Goal: Task Accomplishment & Management: Use online tool/utility

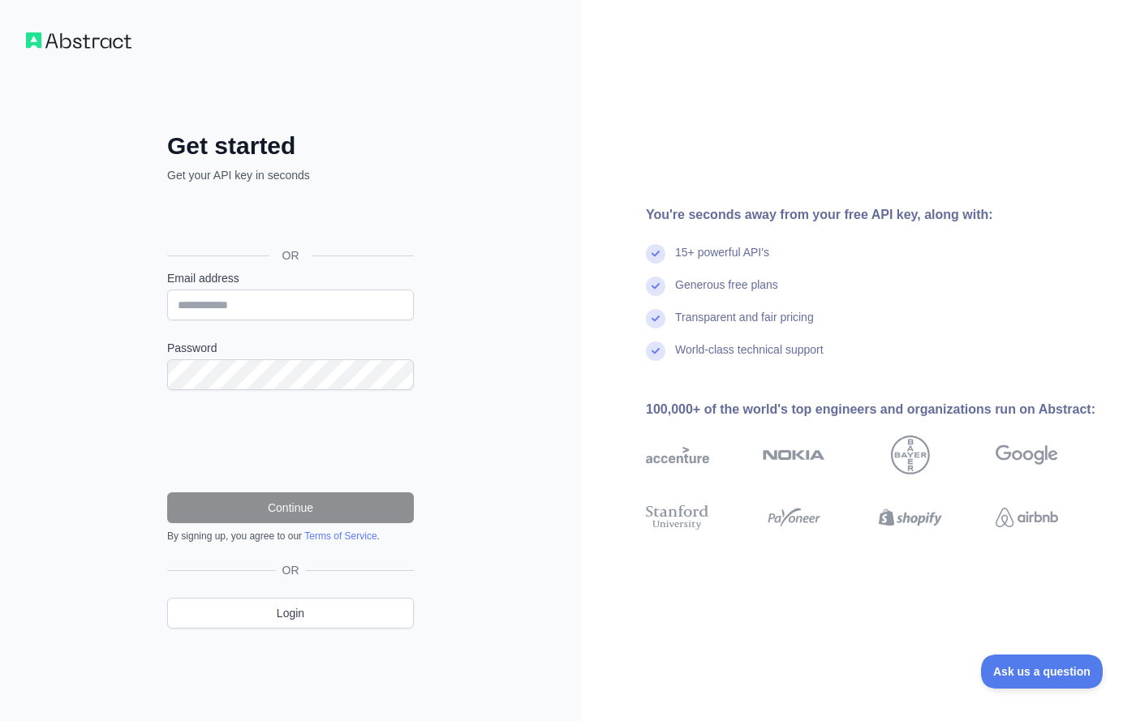
click at [296, 200] on div "OR" at bounding box center [290, 230] width 247 height 80
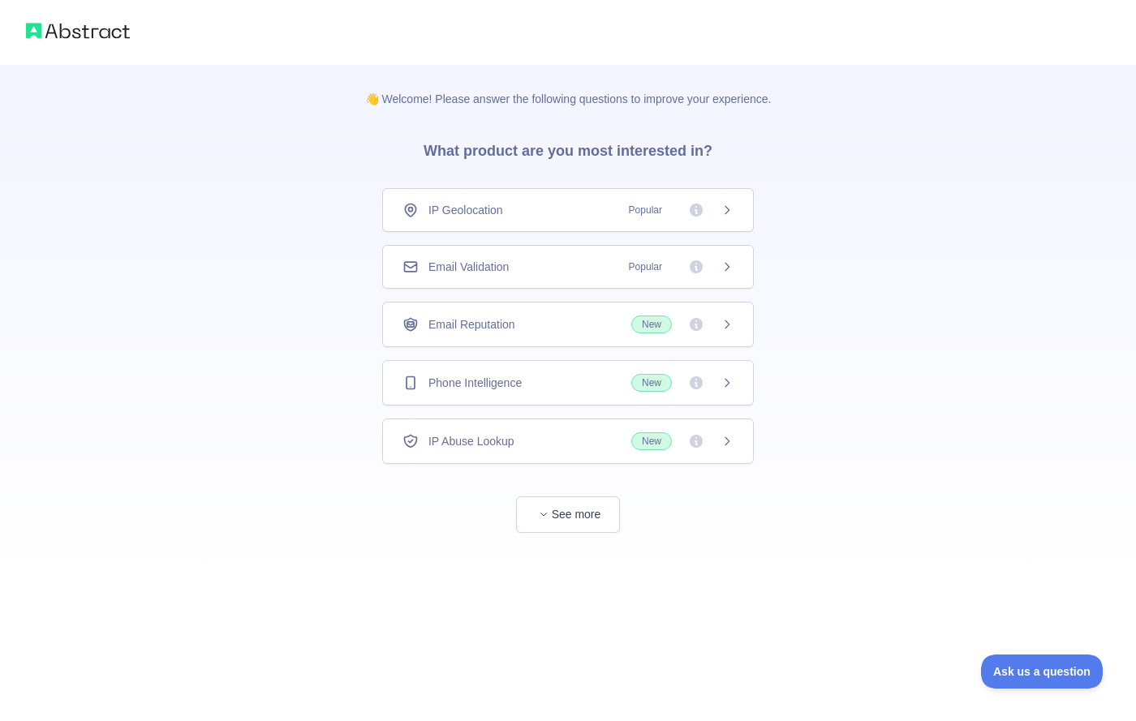
click at [736, 325] on div "Email Reputation New" at bounding box center [568, 324] width 372 height 45
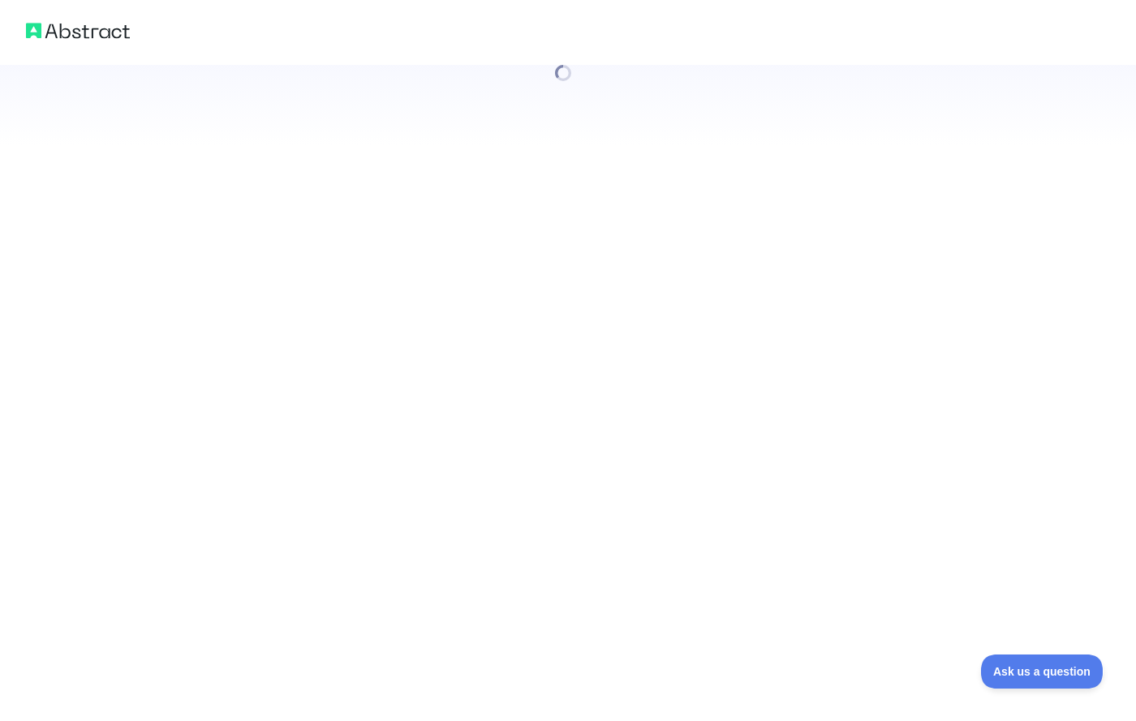
click at [534, 440] on div at bounding box center [568, 360] width 1136 height 721
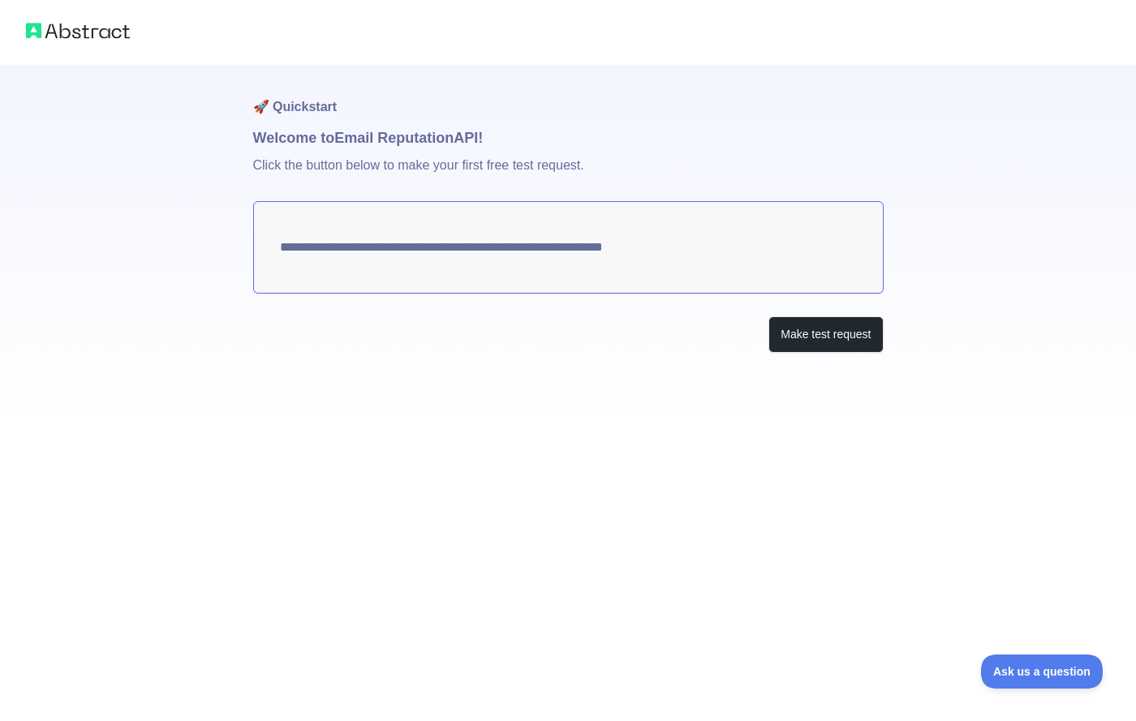
click at [453, 255] on textarea "**********" at bounding box center [568, 247] width 630 height 92
drag, startPoint x: 453, startPoint y: 255, endPoint x: 471, endPoint y: 259, distance: 17.5
click at [453, 255] on textarea "**********" at bounding box center [568, 247] width 630 height 92
click at [812, 324] on button "Make test request" at bounding box center [825, 334] width 114 height 37
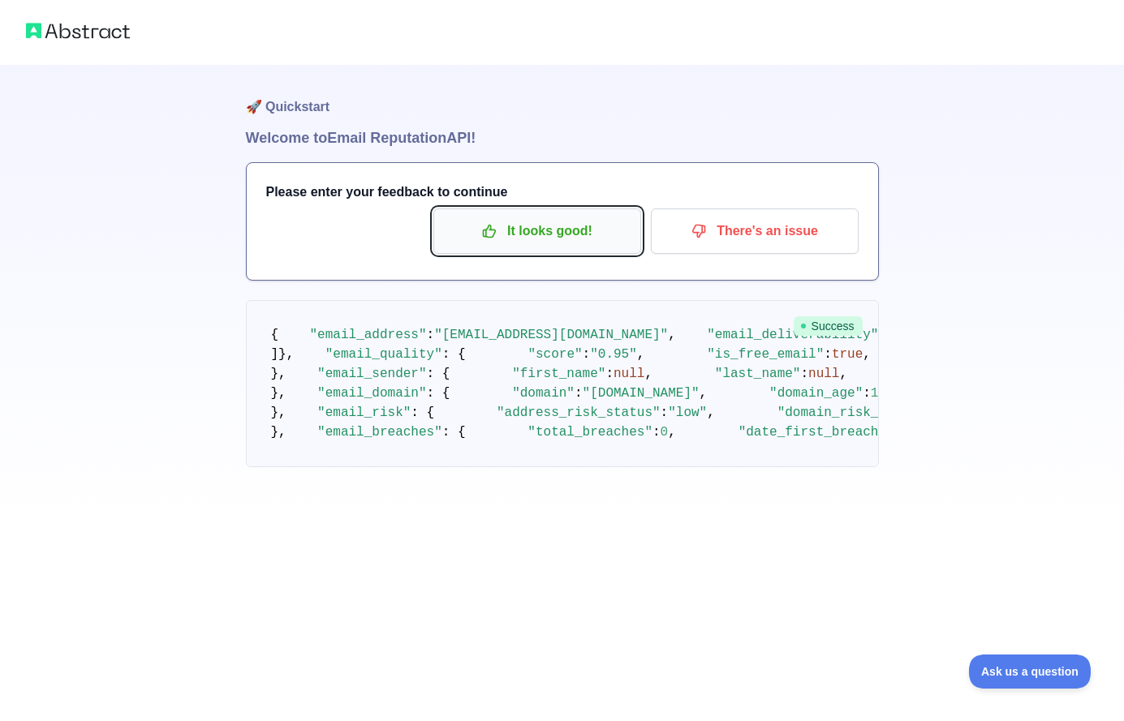
click at [557, 239] on p "It looks good!" at bounding box center [536, 231] width 183 height 28
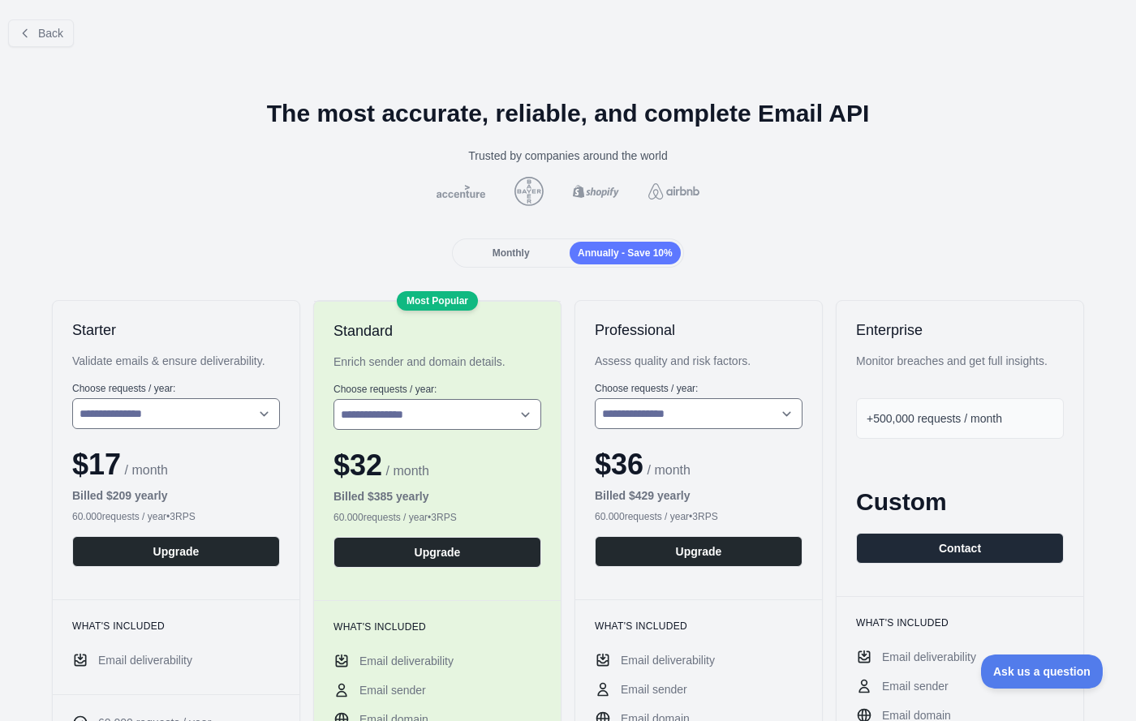
click at [503, 247] on span "Monthly" at bounding box center [510, 252] width 37 height 11
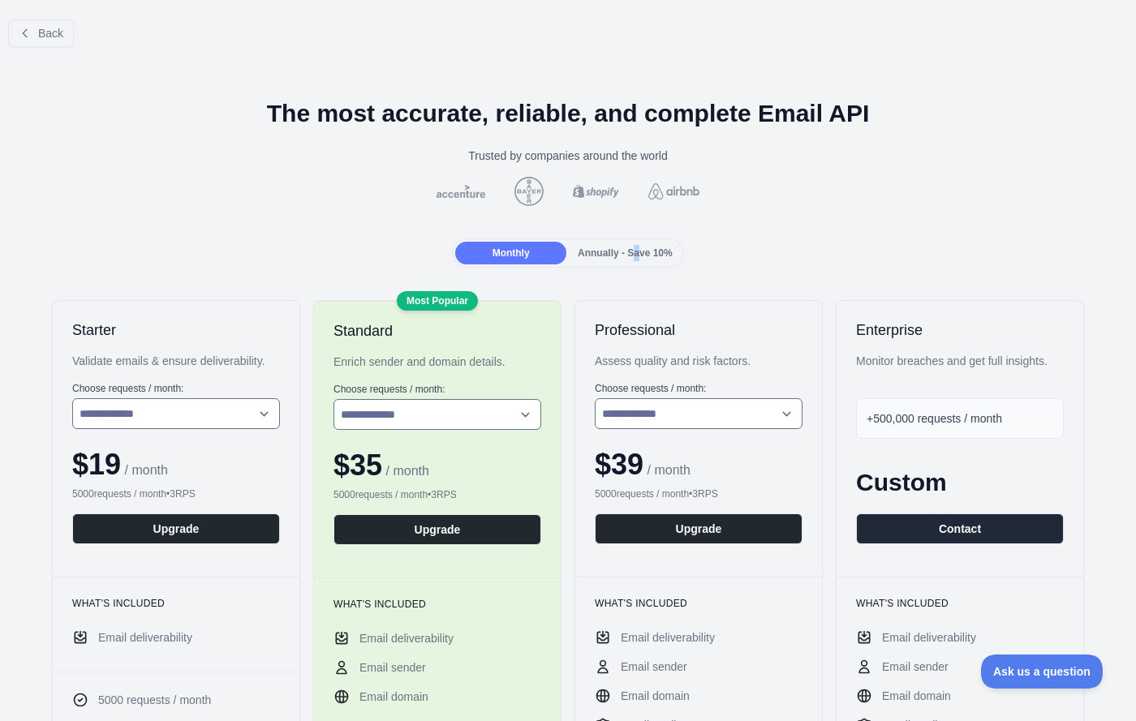
click at [631, 252] on span "Annually - Save 10%" at bounding box center [625, 252] width 95 height 11
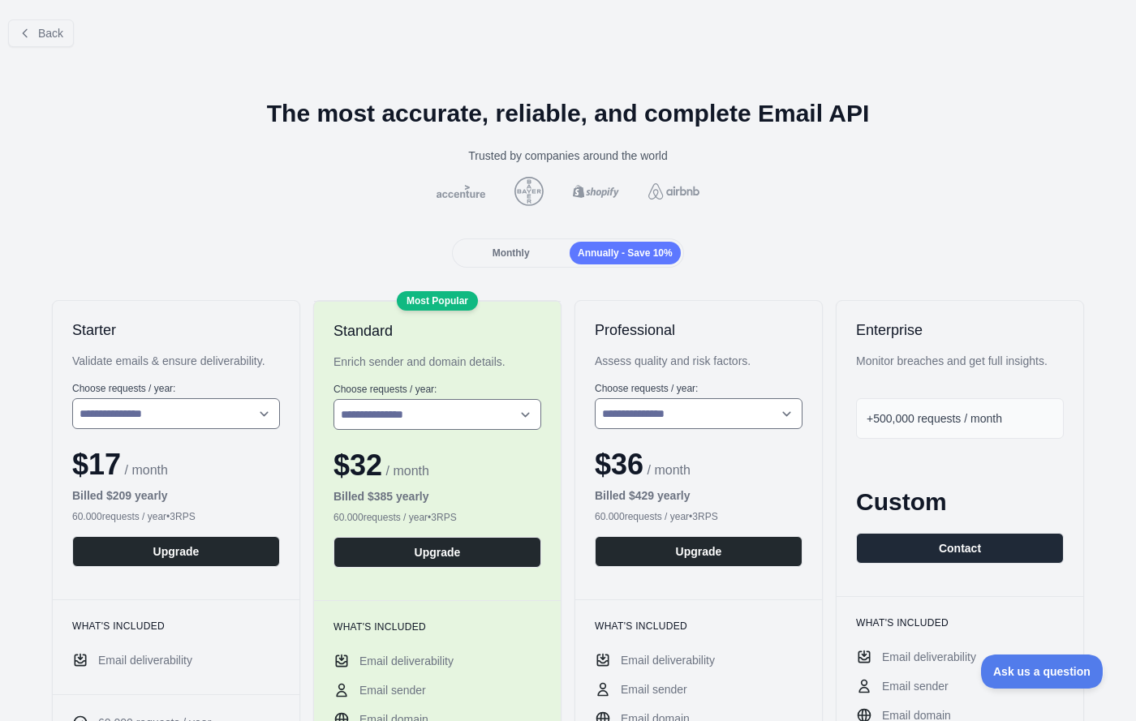
click at [542, 263] on div "Monthly" at bounding box center [510, 253] width 111 height 23
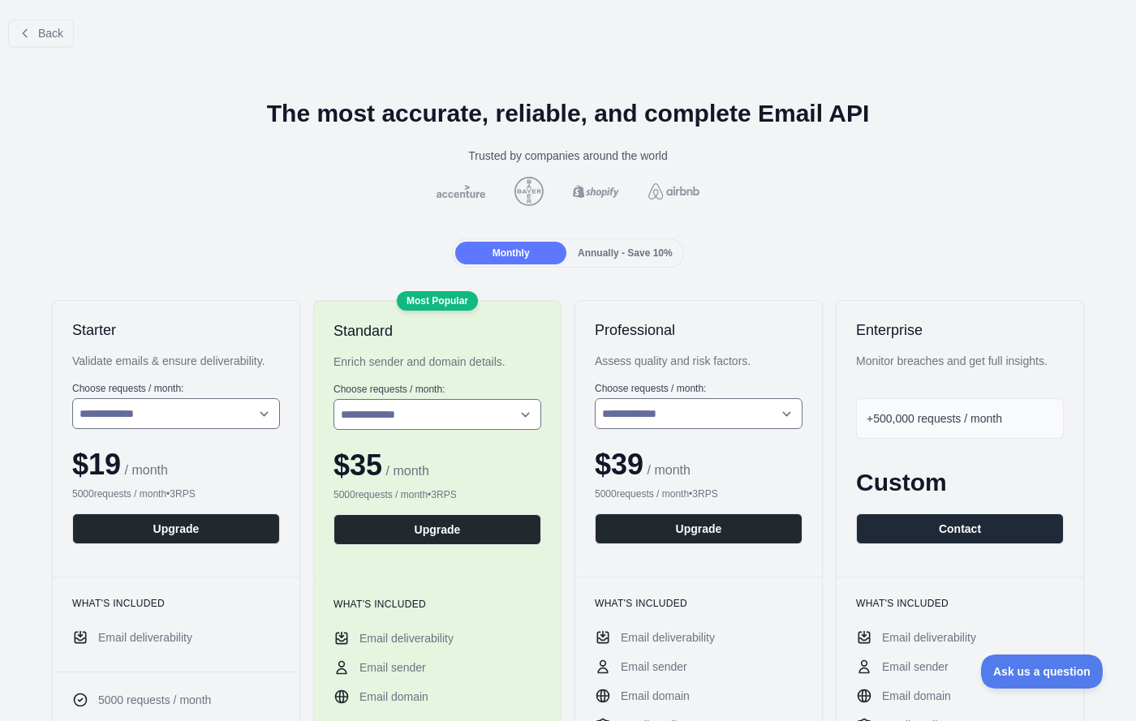
click at [48, 47] on div "Back" at bounding box center [568, 33] width 1136 height 54
click at [51, 31] on span "Back" at bounding box center [50, 33] width 25 height 13
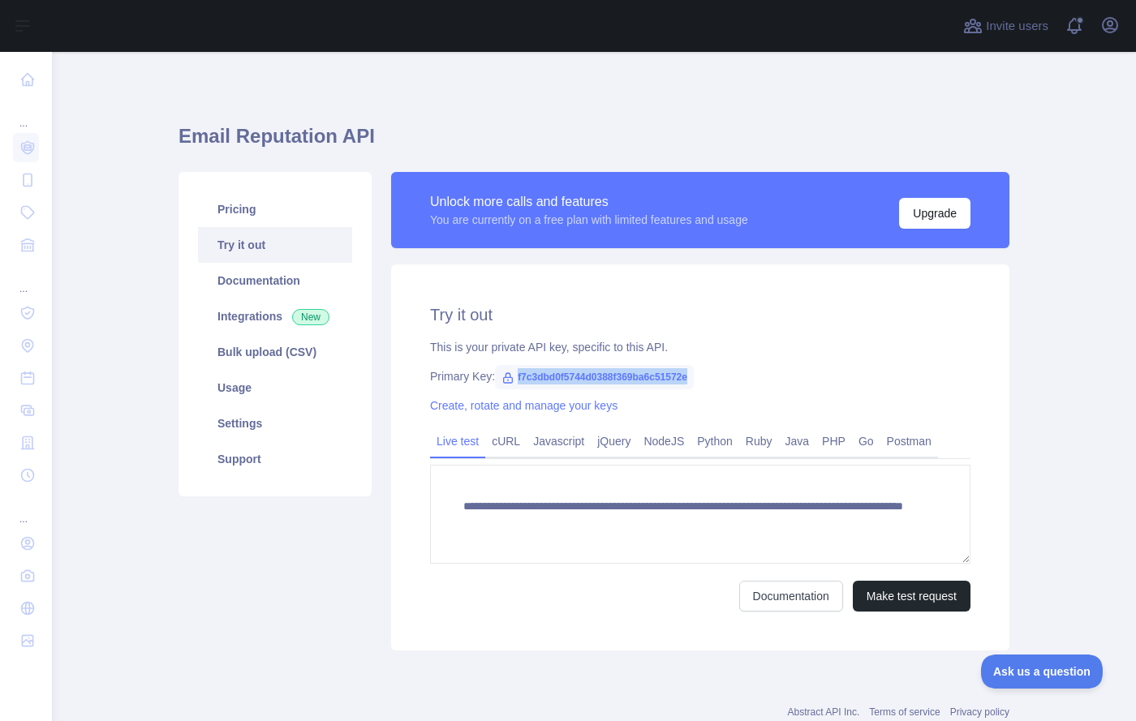
drag, startPoint x: 507, startPoint y: 376, endPoint x: 683, endPoint y: 386, distance: 176.4
click at [688, 384] on div "Primary Key: f7c3dbd0f5744d0388f369ba6c51572e" at bounding box center [700, 376] width 540 height 16
copy span "f7c3dbd0f5744d0388f369ba6c51572e"
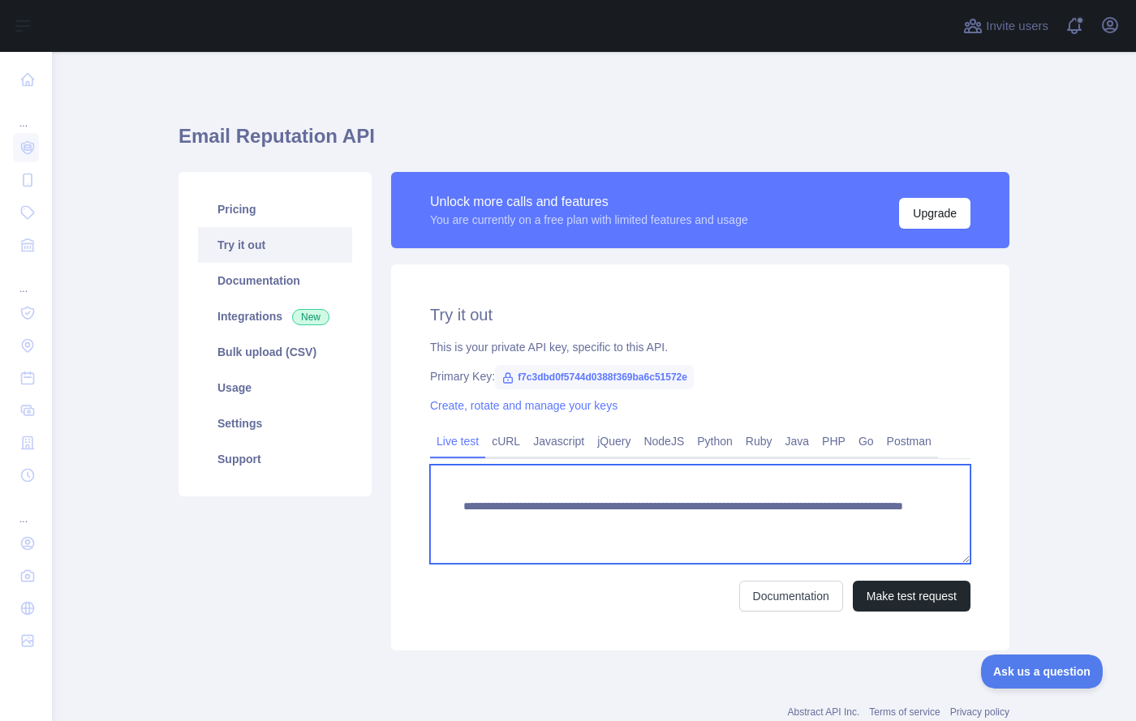
drag, startPoint x: 680, startPoint y: 507, endPoint x: 452, endPoint y: 502, distance: 228.0
click at [453, 502] on textarea "**********" at bounding box center [700, 514] width 540 height 99
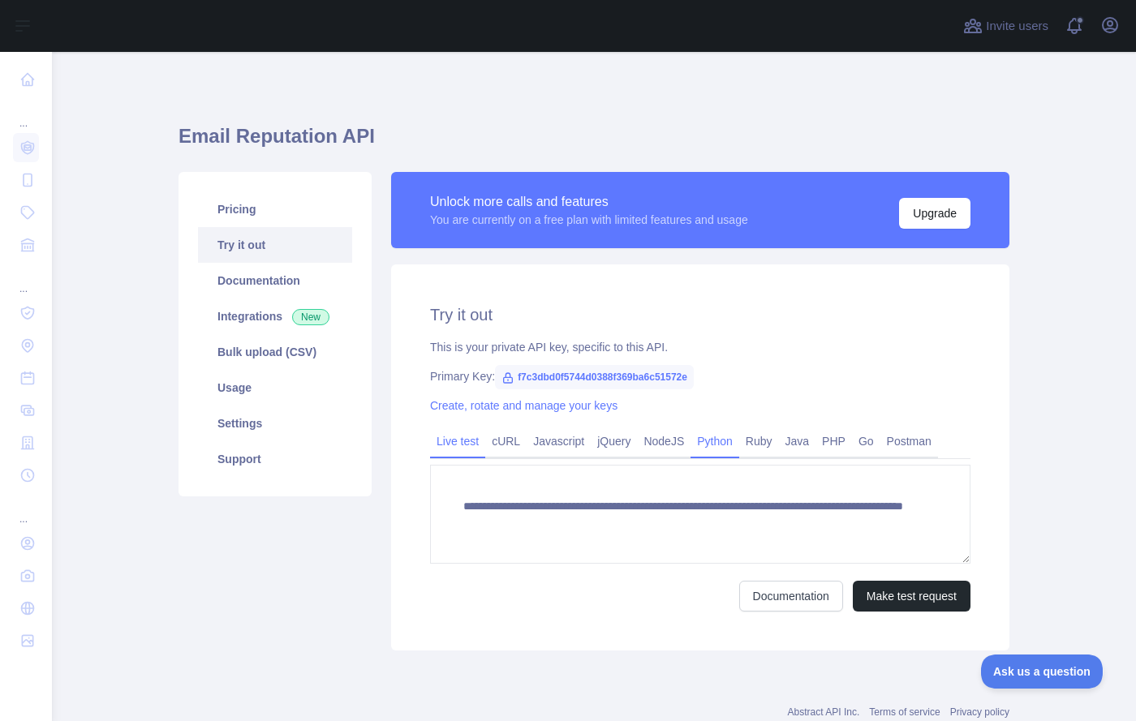
click at [705, 432] on link "Python" at bounding box center [714, 441] width 49 height 26
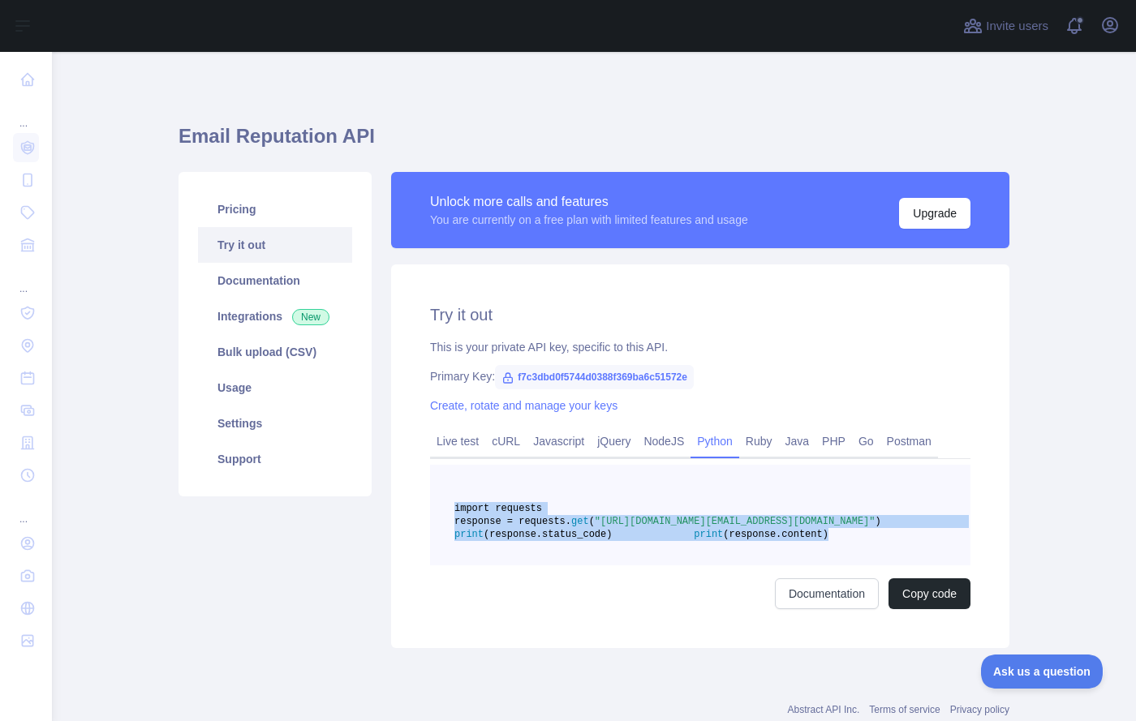
drag, startPoint x: 665, startPoint y: 578, endPoint x: 385, endPoint y: 503, distance: 290.7
click at [391, 503] on div "Try it out This is your private API key, specific to this API. Primary Key: f7c…" at bounding box center [700, 456] width 618 height 384
copy code "import requests response = requests. get ( "[URL][DOMAIN_NAME][EMAIL_ADDRESS][D…"
click at [698, 565] on pre "import requests response = requests. get ( "[URL][DOMAIN_NAME][EMAIL_ADDRESS][D…" at bounding box center [700, 515] width 540 height 101
drag, startPoint x: 660, startPoint y: 578, endPoint x: 406, endPoint y: 539, distance: 257.6
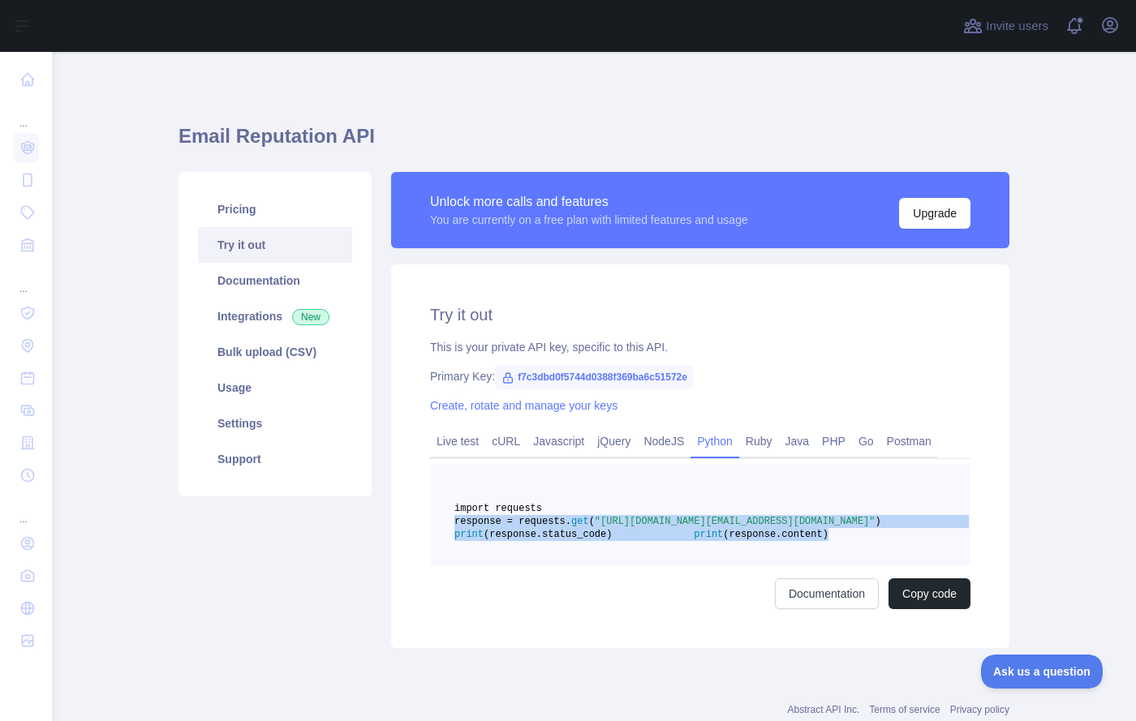
click at [406, 539] on div "Try it out This is your private API key, specific to this API. Primary Key: f7c…" at bounding box center [700, 456] width 618 height 384
copy code "response = requests. get ( "[URL][DOMAIN_NAME][EMAIL_ADDRESS][DOMAIN_NAME]" ) p…"
drag, startPoint x: 637, startPoint y: 506, endPoint x: 529, endPoint y: 510, distance: 108.0
click at [526, 510] on pre "import requests response = requests. get ( "[URL][DOMAIN_NAME][EMAIL_ADDRESS][D…" at bounding box center [700, 515] width 540 height 101
copy span "import requests"
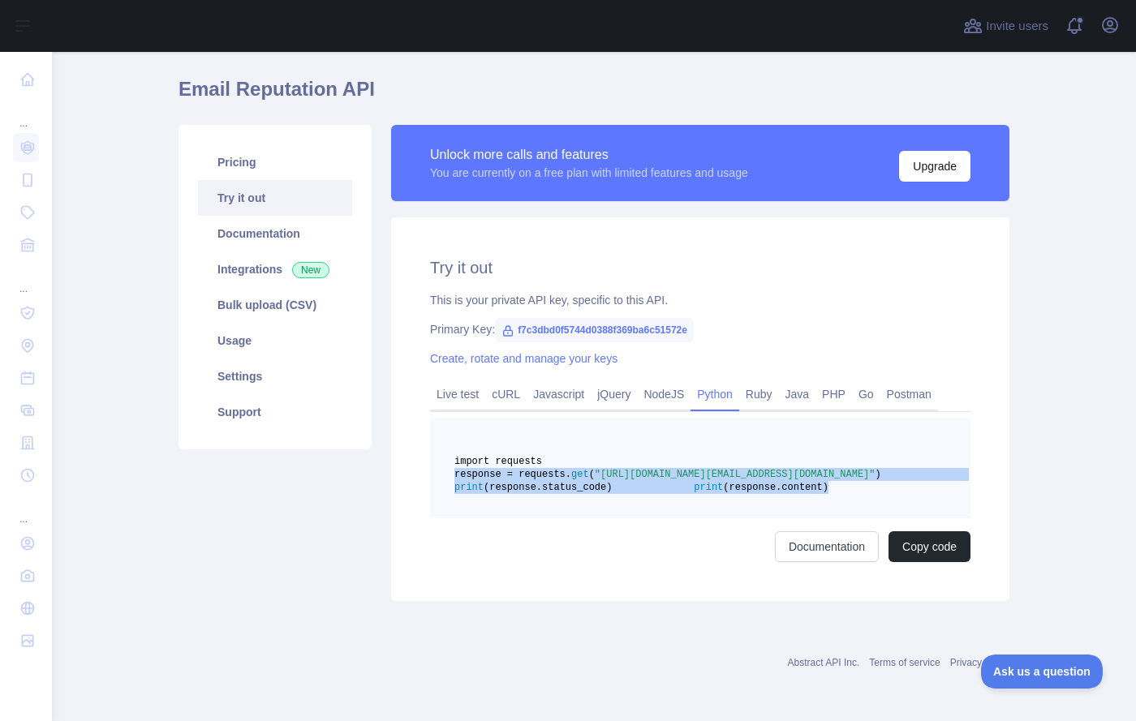
scroll to position [86, 0]
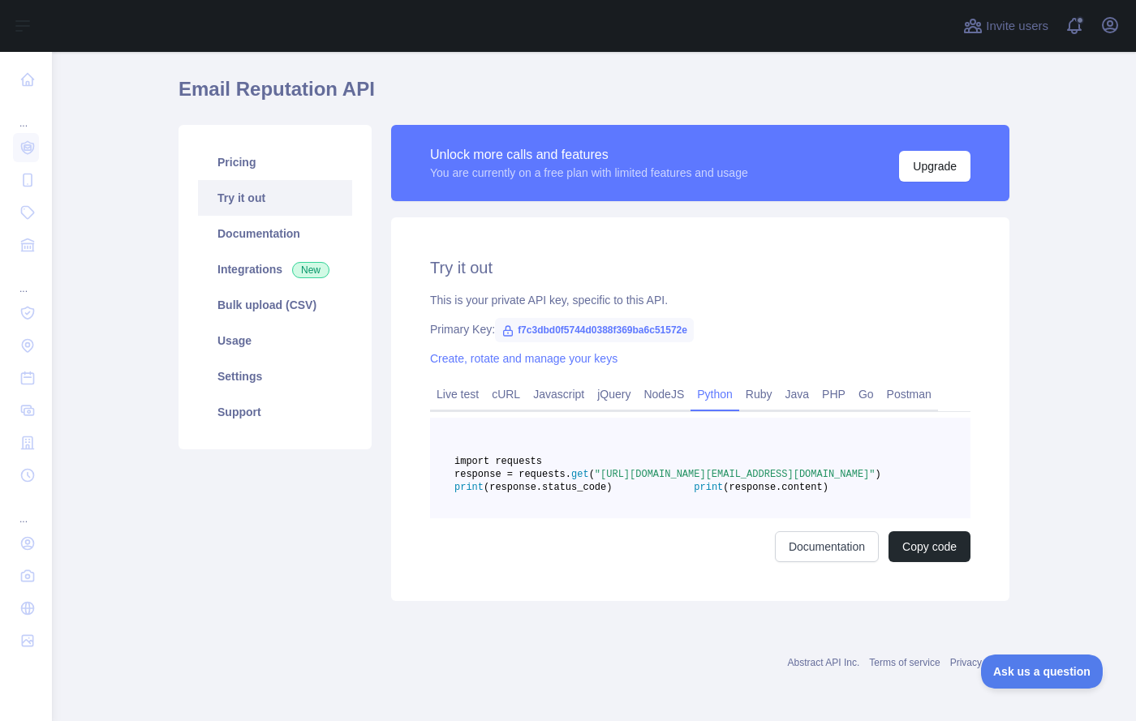
click at [594, 480] on pre "import requests response = requests. get ( "[URL][DOMAIN_NAME][EMAIL_ADDRESS][D…" at bounding box center [700, 468] width 540 height 101
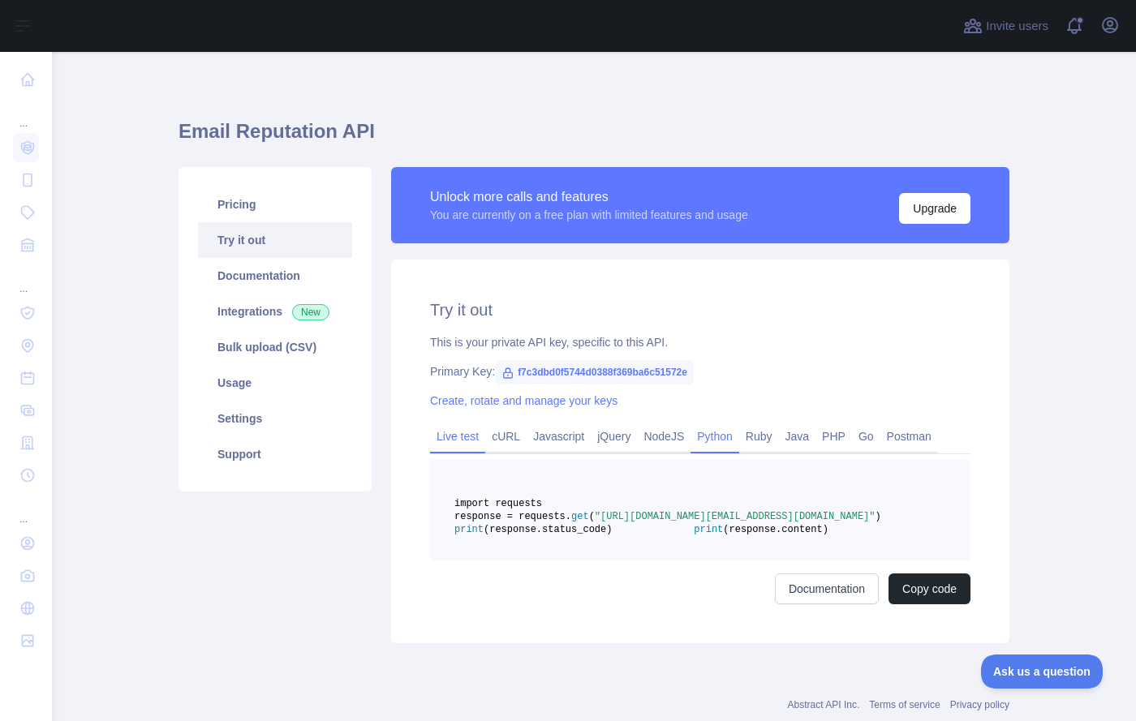
click at [447, 441] on link "Live test" at bounding box center [457, 436] width 55 height 26
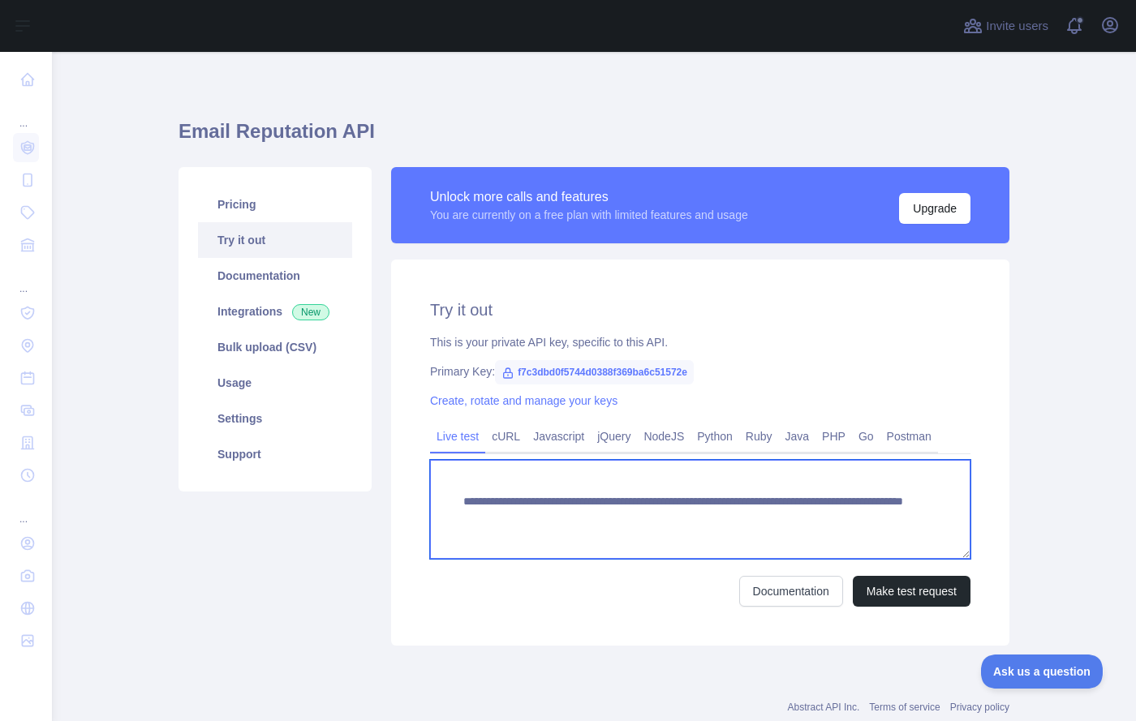
drag, startPoint x: 693, startPoint y: 502, endPoint x: 445, endPoint y: 493, distance: 247.6
click at [442, 500] on textarea "**********" at bounding box center [700, 509] width 540 height 99
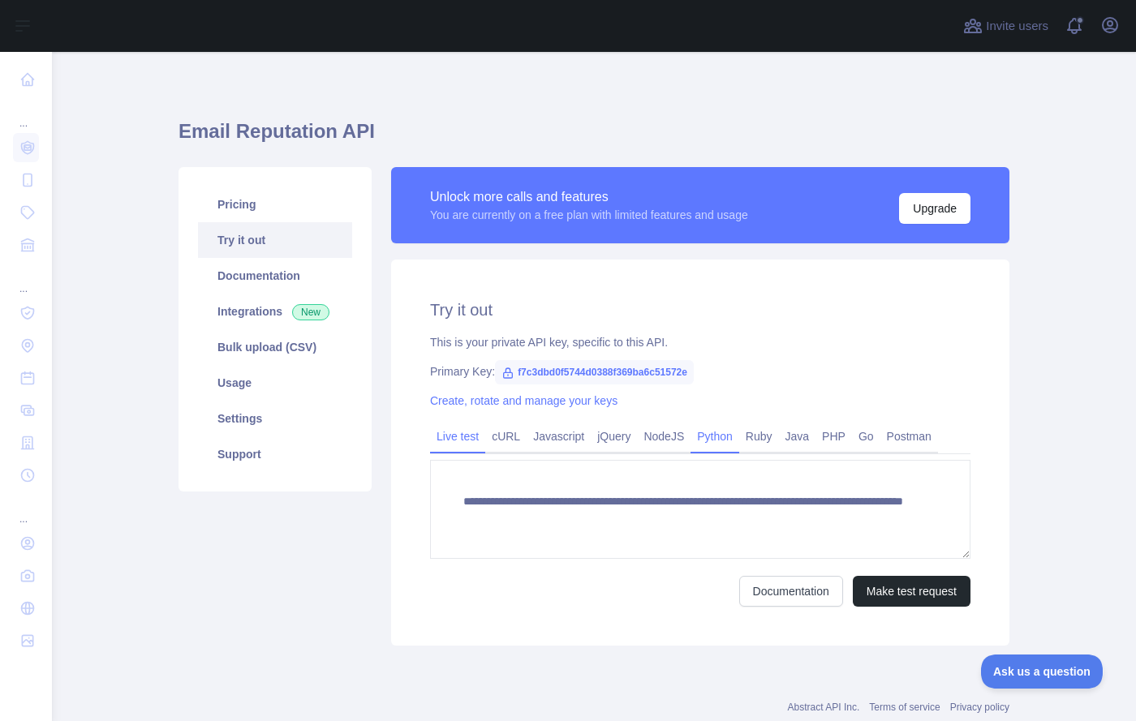
click at [701, 433] on link "Python" at bounding box center [714, 436] width 49 height 26
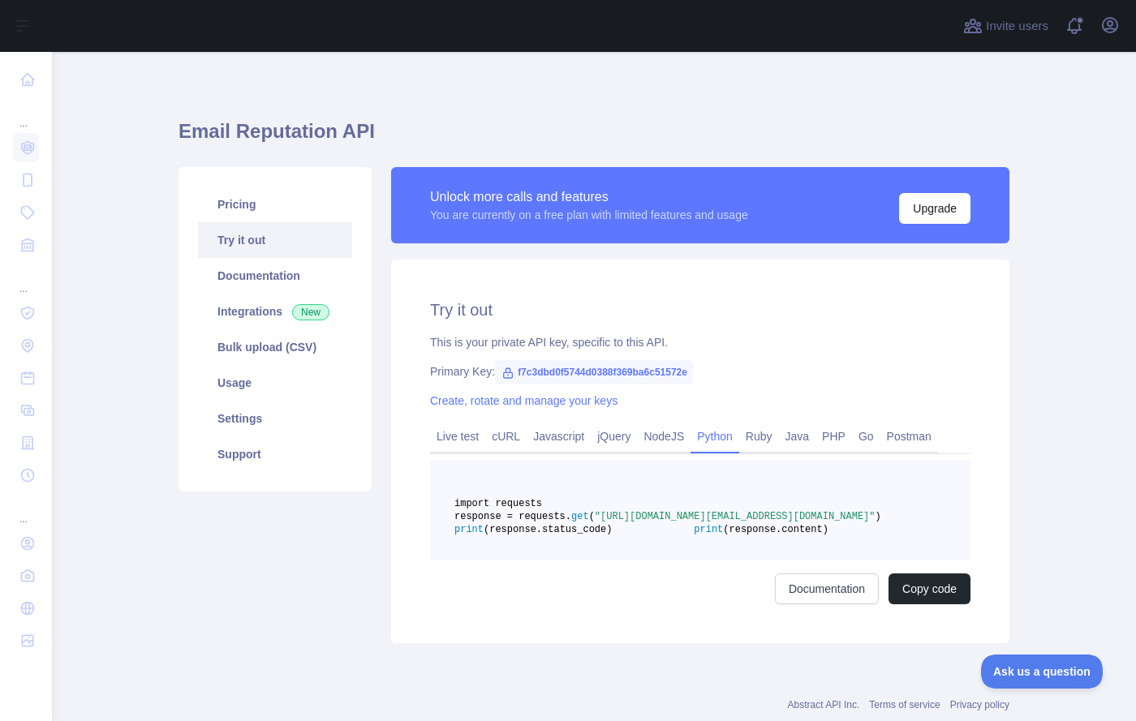
drag, startPoint x: 793, startPoint y: 542, endPoint x: 669, endPoint y: 542, distance: 123.3
click at [657, 522] on span ""[URL][DOMAIN_NAME][EMAIL_ADDRESS][DOMAIN_NAME]"" at bounding box center [735, 516] width 281 height 11
copy span "[URL][DOMAIN_NAME][EMAIL_ADDRESS][DOMAIN_NAME]"
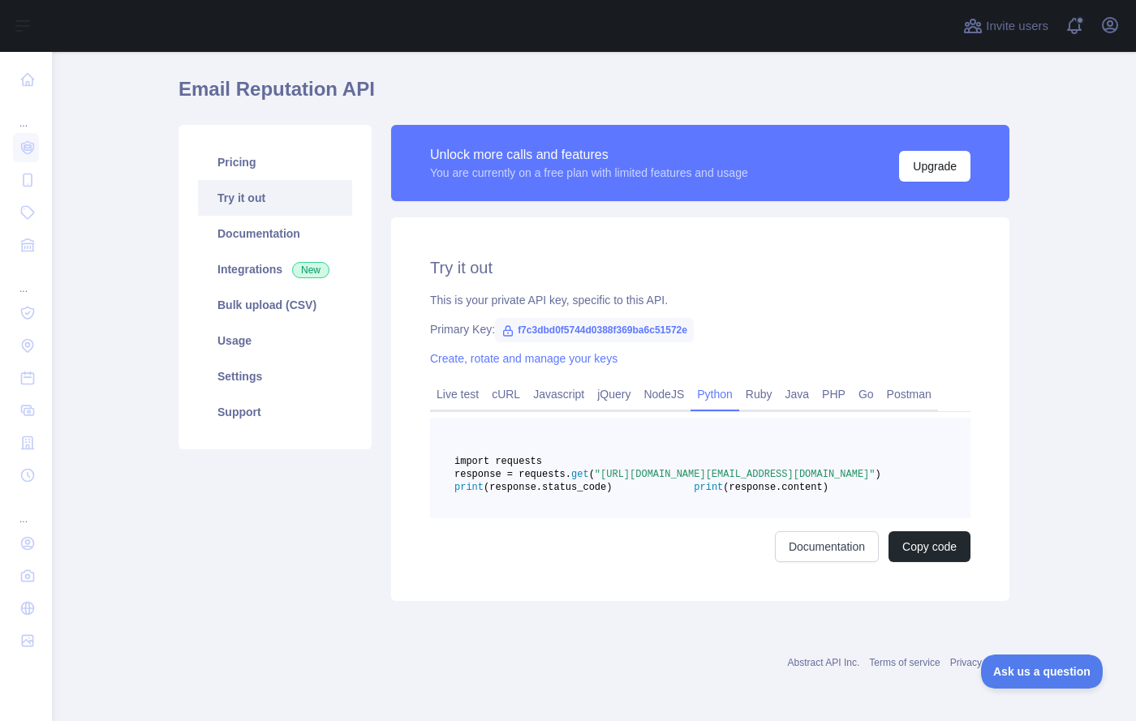
scroll to position [86, 0]
click at [798, 551] on link "Documentation" at bounding box center [827, 546] width 104 height 31
click at [677, 424] on pre "import requests response = requests. get ( "[URL][DOMAIN_NAME][EMAIL_ADDRESS][D…" at bounding box center [700, 468] width 540 height 101
click at [458, 381] on link "Live test" at bounding box center [457, 394] width 55 height 26
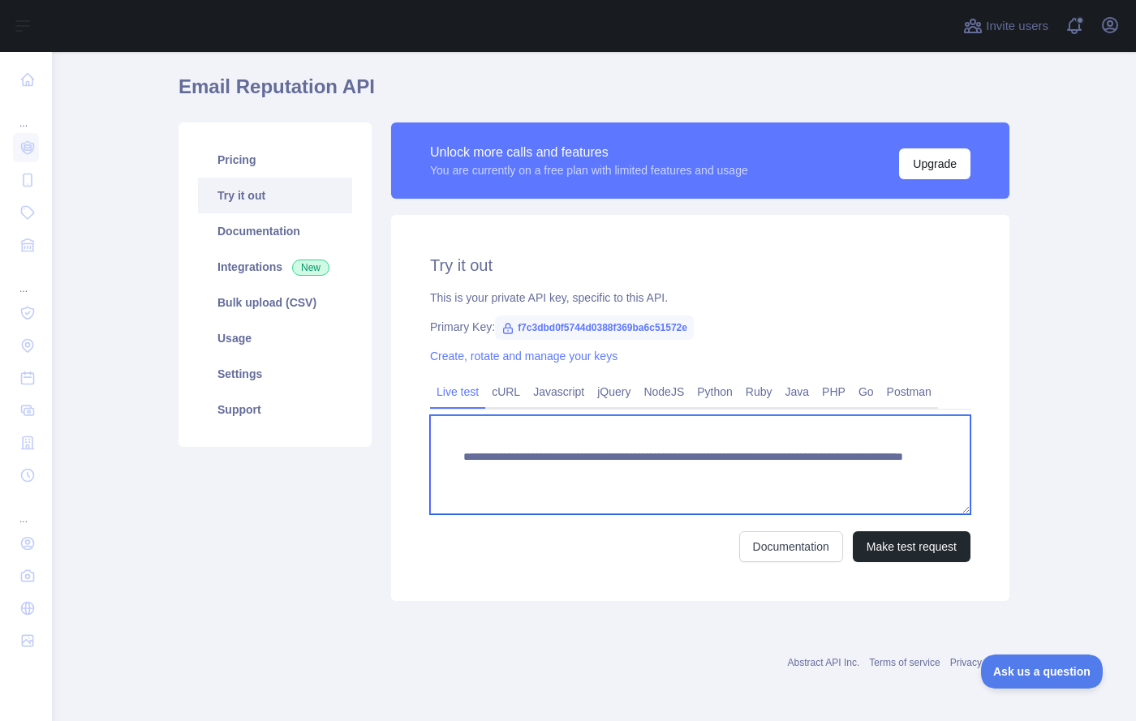
drag, startPoint x: 685, startPoint y: 457, endPoint x: 432, endPoint y: 453, distance: 253.1
click at [432, 453] on textarea "**********" at bounding box center [700, 464] width 540 height 99
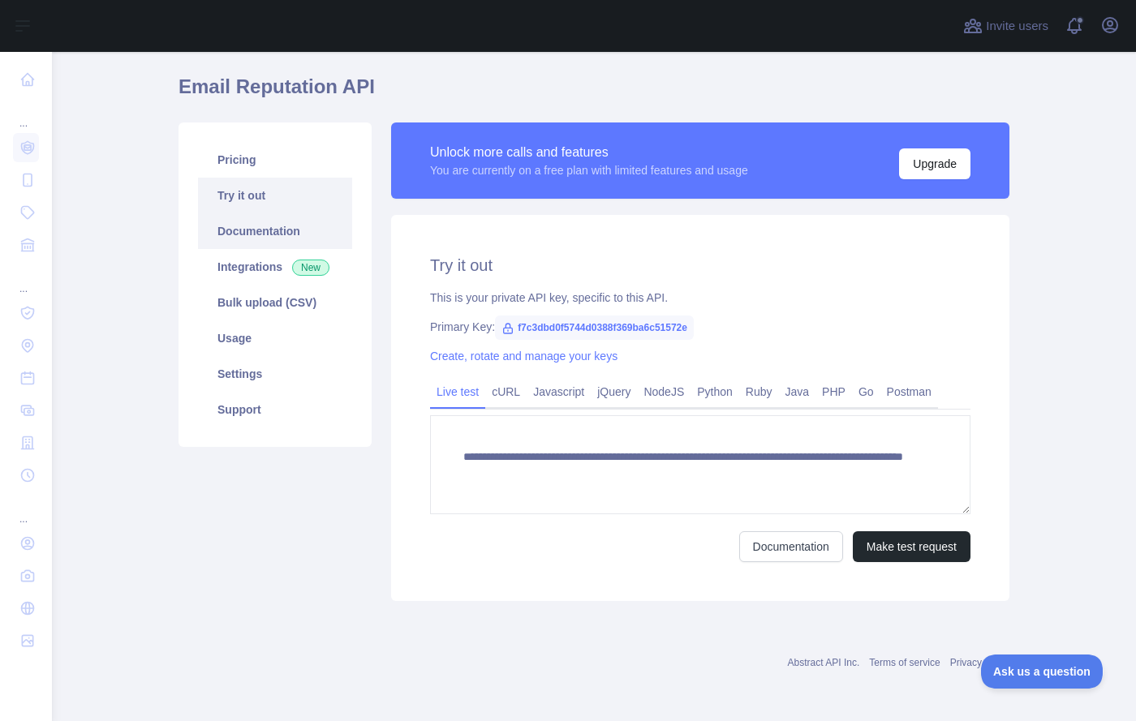
click at [289, 217] on link "Documentation" at bounding box center [275, 231] width 154 height 36
